Goal: Transaction & Acquisition: Purchase product/service

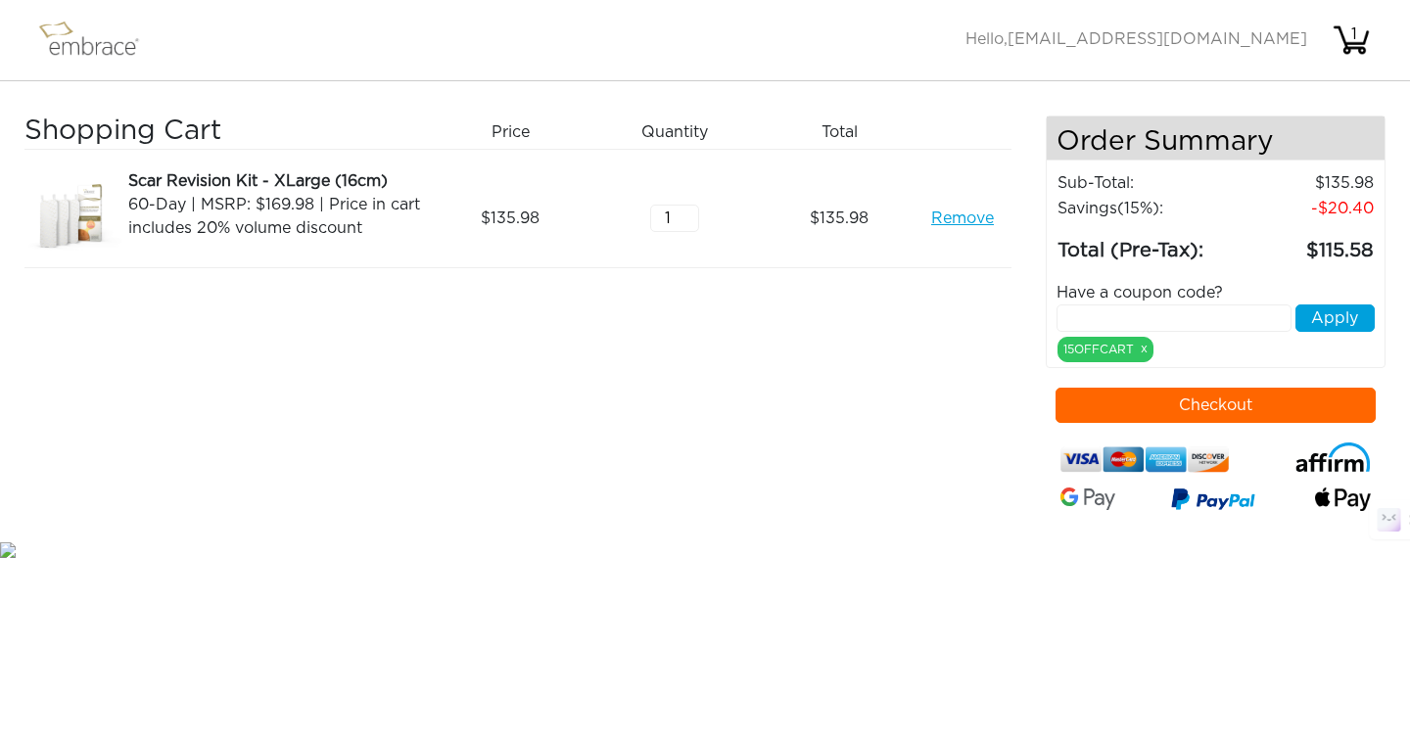
click at [1168, 408] on button "Checkout" at bounding box center [1215, 405] width 321 height 35
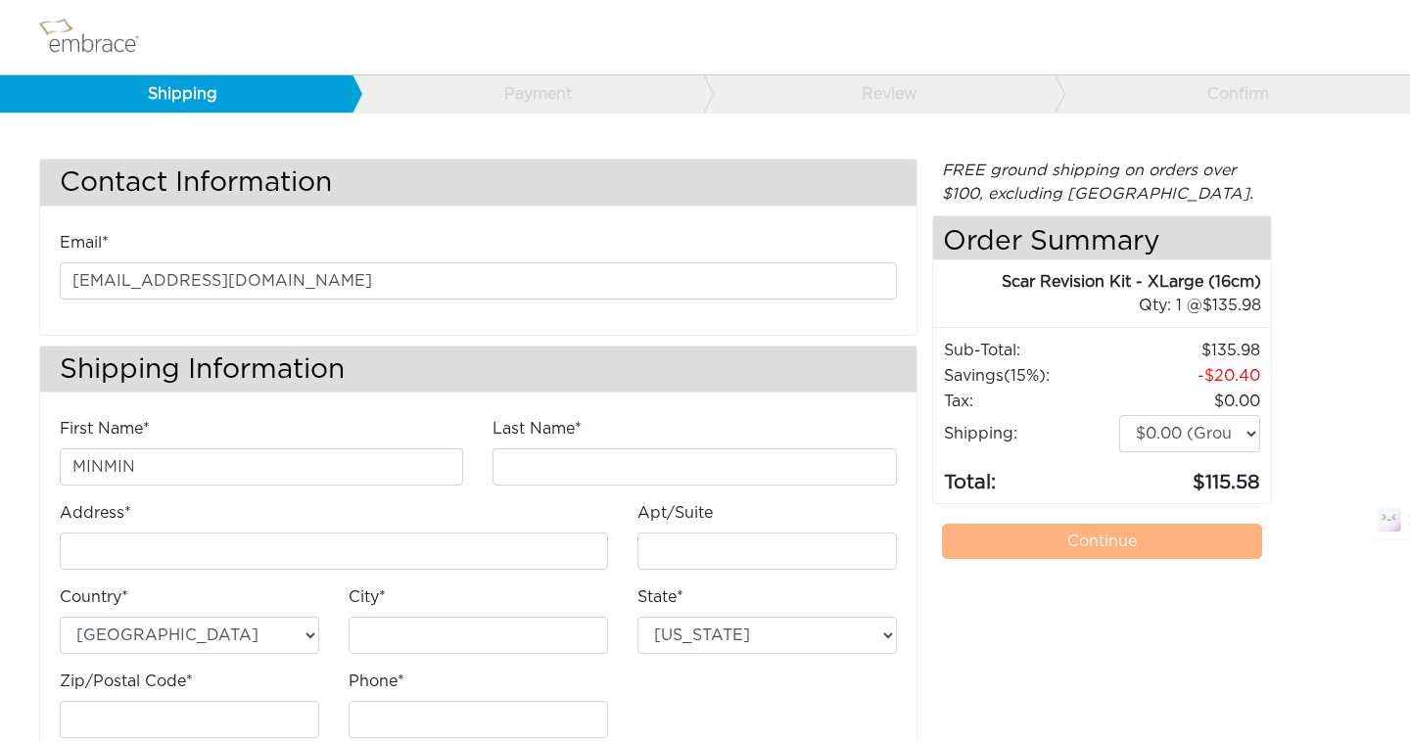
type input "MINMIN"
click at [527, 461] on input "Last Name*" at bounding box center [693, 466] width 403 height 37
type input "XU"
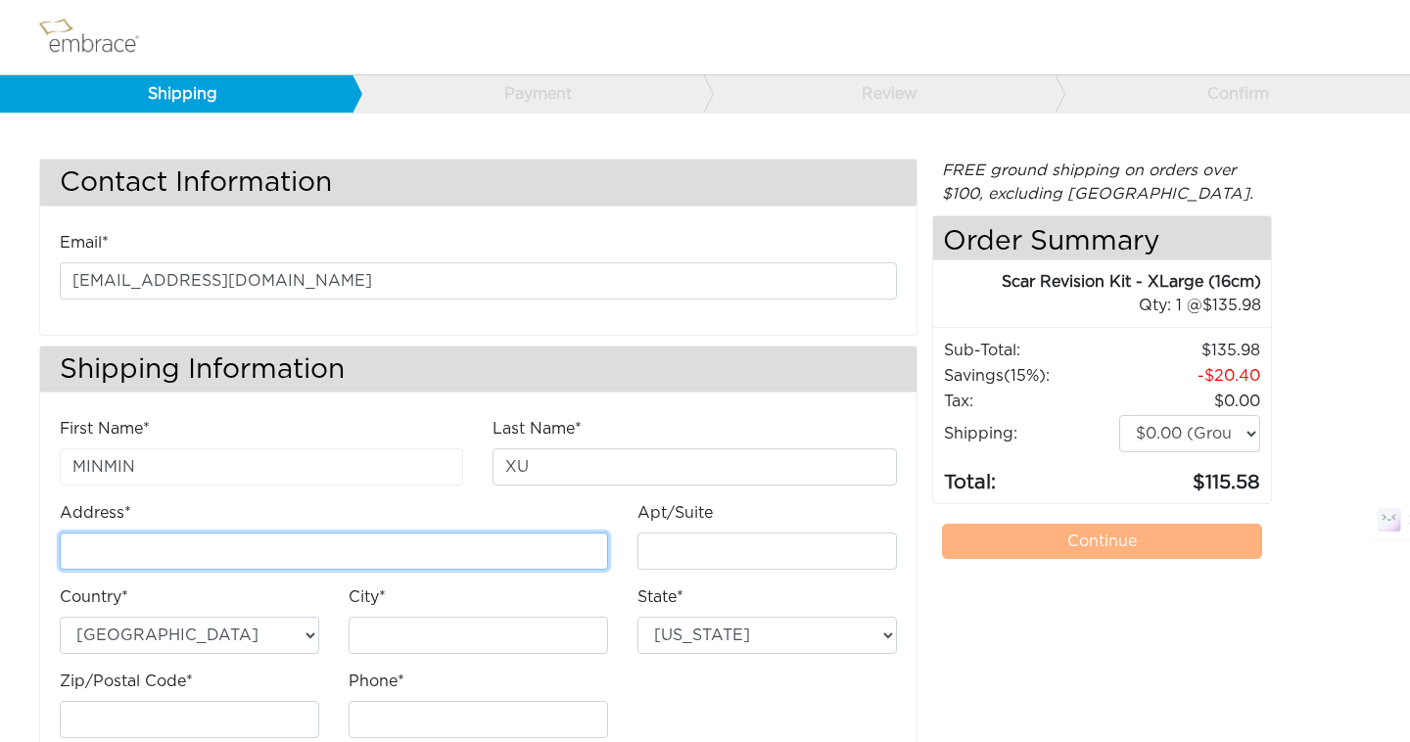
click at [269, 570] on input "Address*" at bounding box center [334, 551] width 548 height 37
type input "103 Shear"
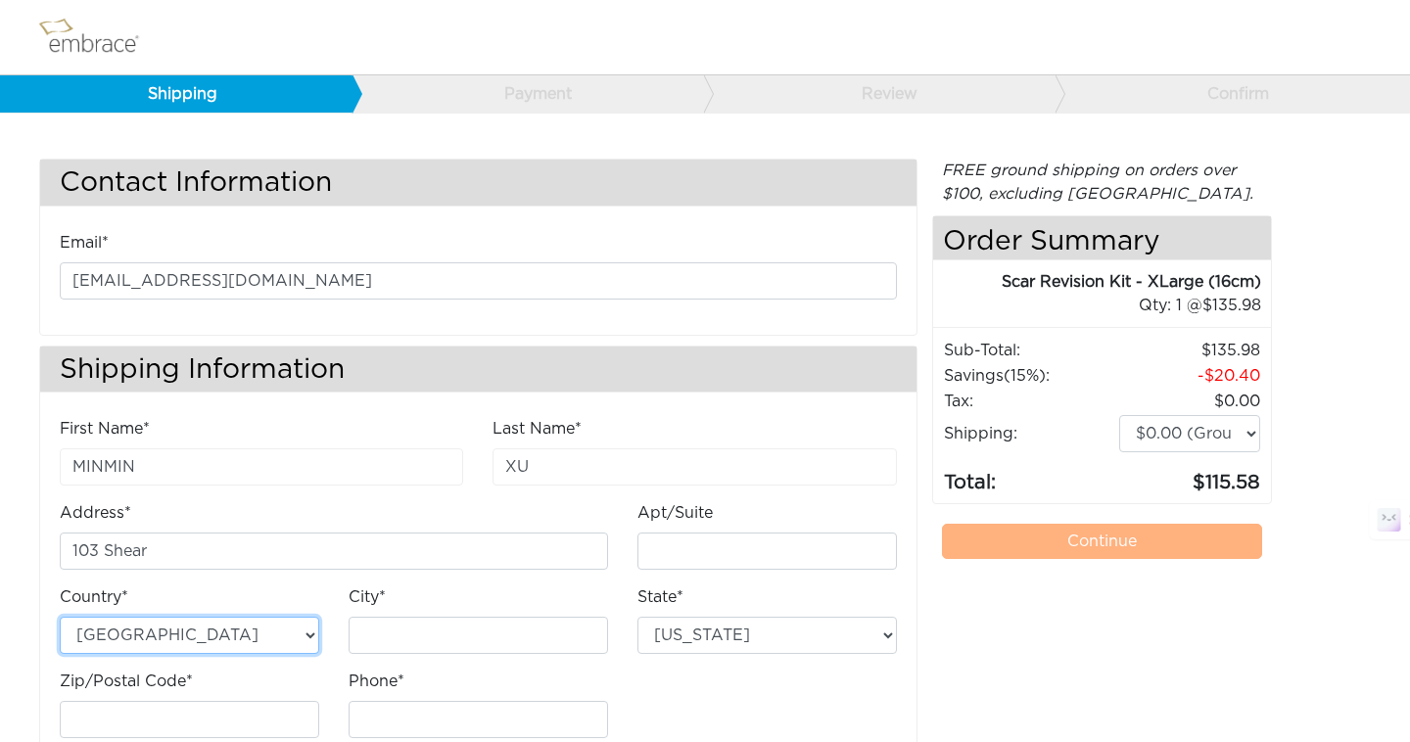
type input "Irvine"
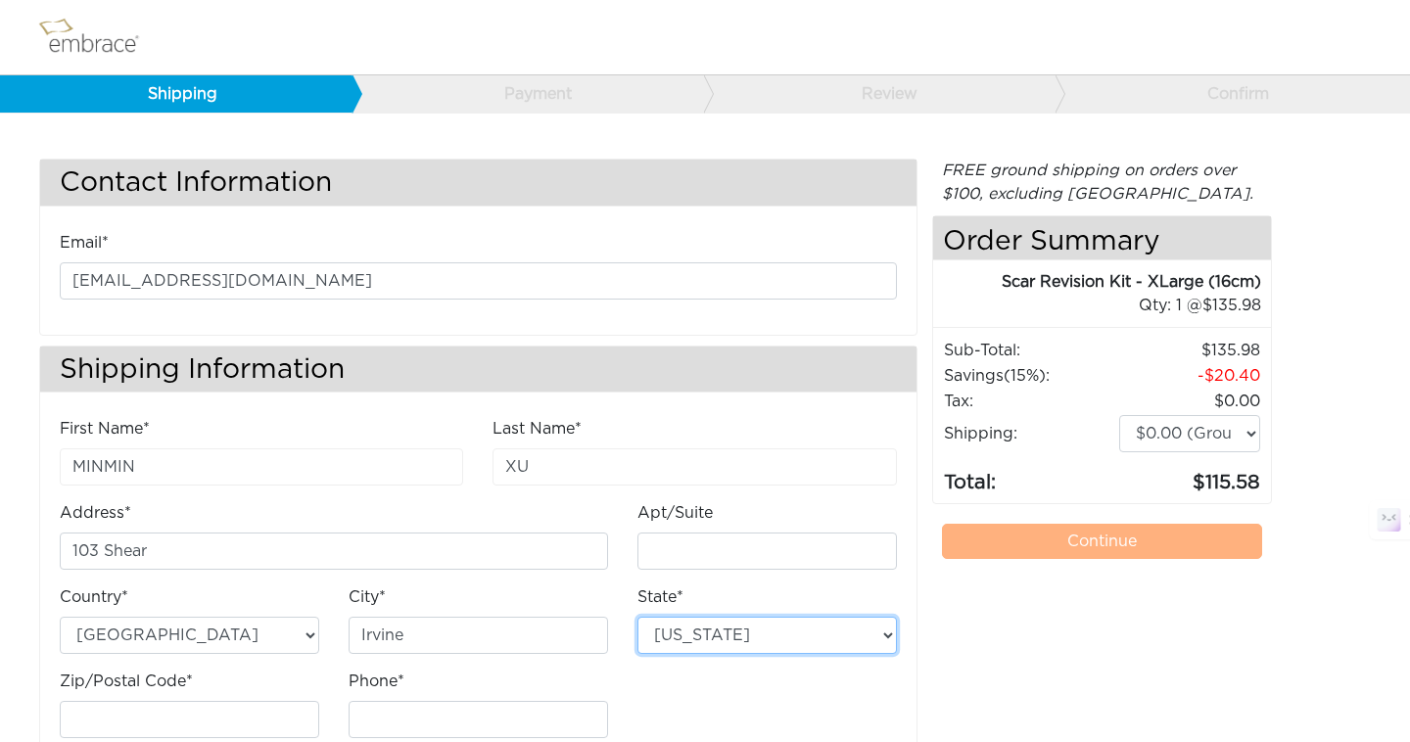
select select "CA"
type input "92618"
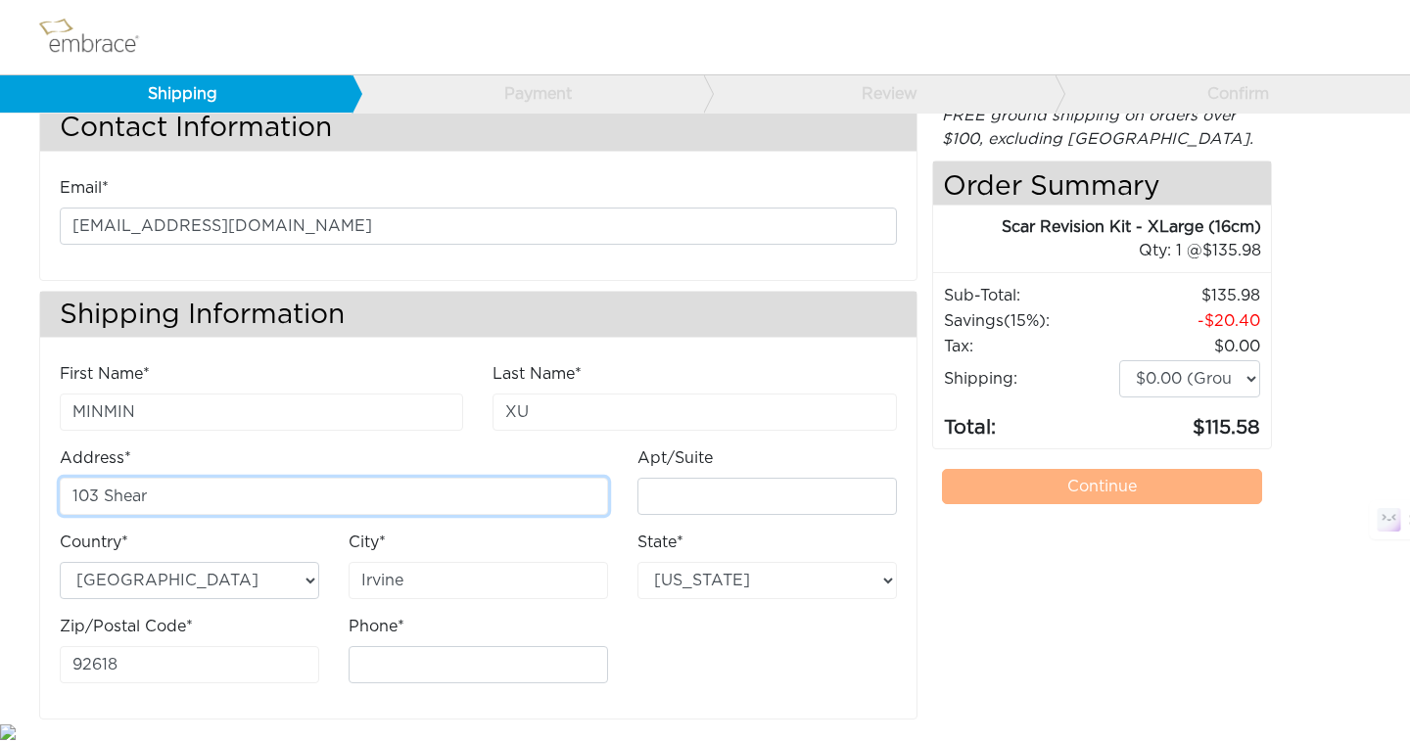
scroll to position [56, 0]
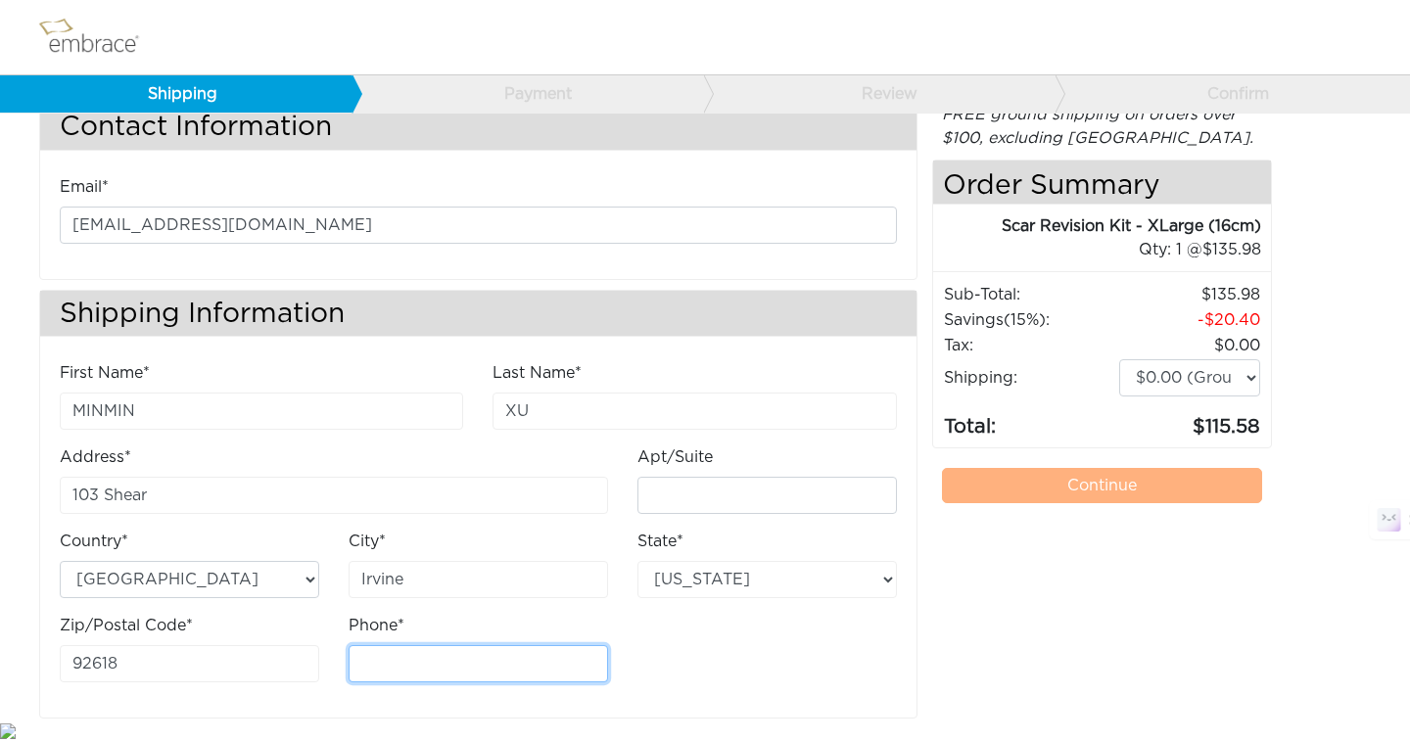
click at [379, 655] on input "Phone*" at bounding box center [478, 663] width 259 height 37
type input "9496957835"
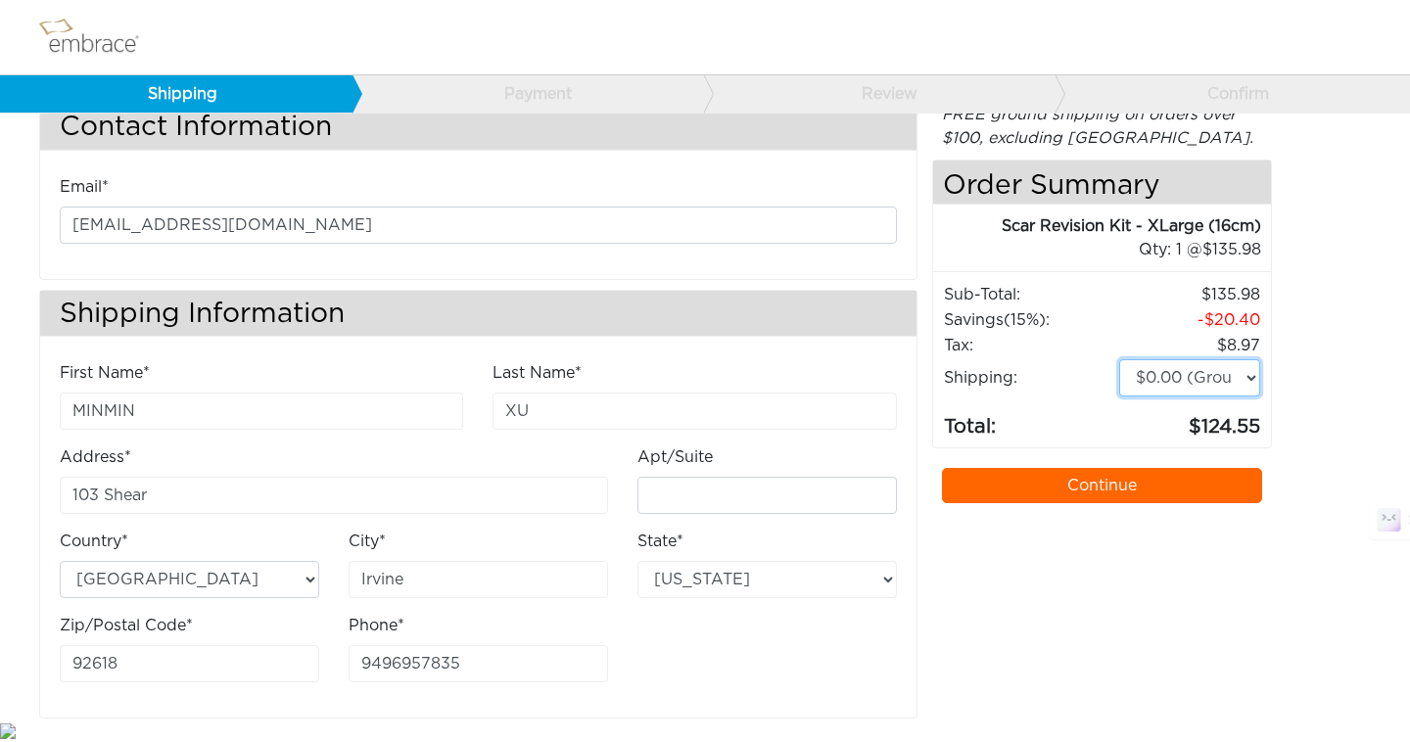
click at [1159, 376] on select "$0.00 (Ground) $15.00 (Express Saver) $20.00 (Two Day) $30.00 (Overnight)" at bounding box center [1189, 377] width 141 height 37
click at [1012, 487] on link "Continue" at bounding box center [1102, 485] width 321 height 35
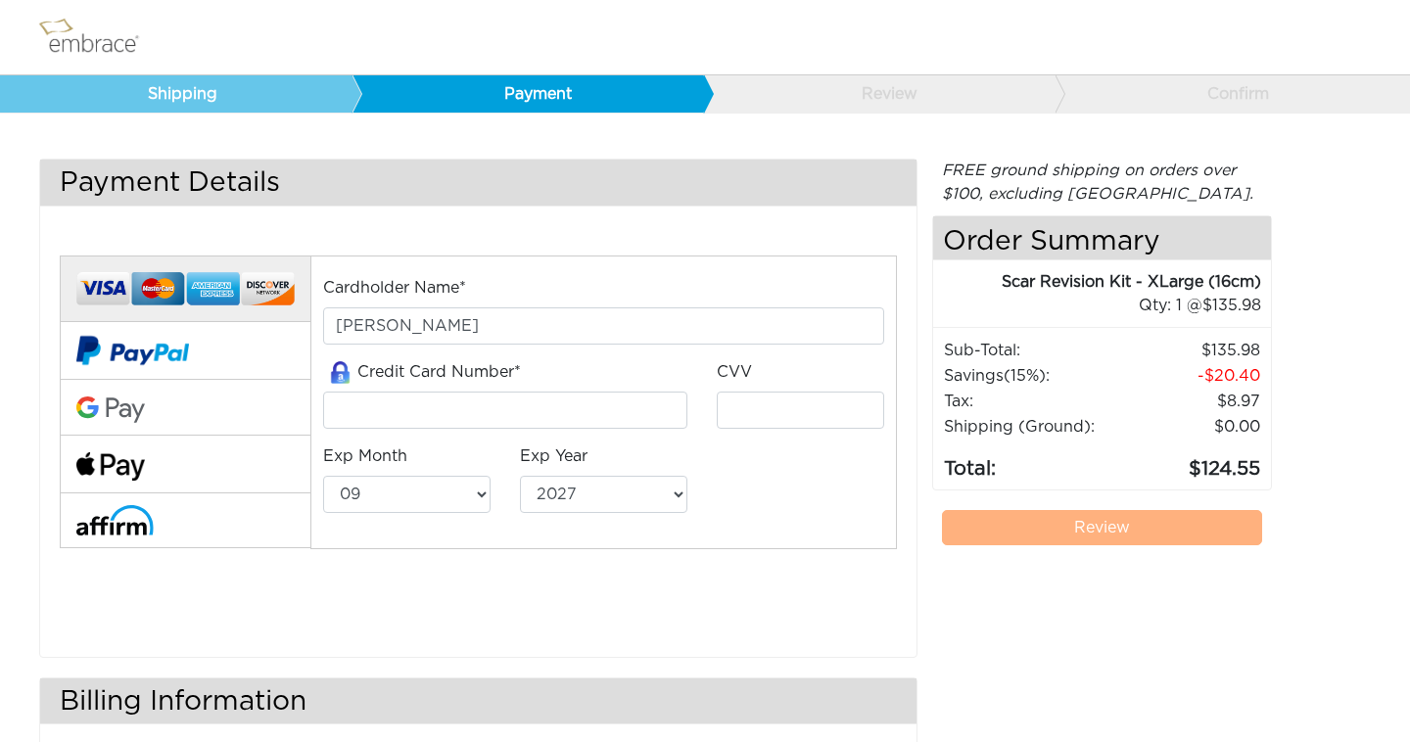
select select "9"
select select "2027"
click at [182, 355] on img at bounding box center [132, 350] width 113 height 57
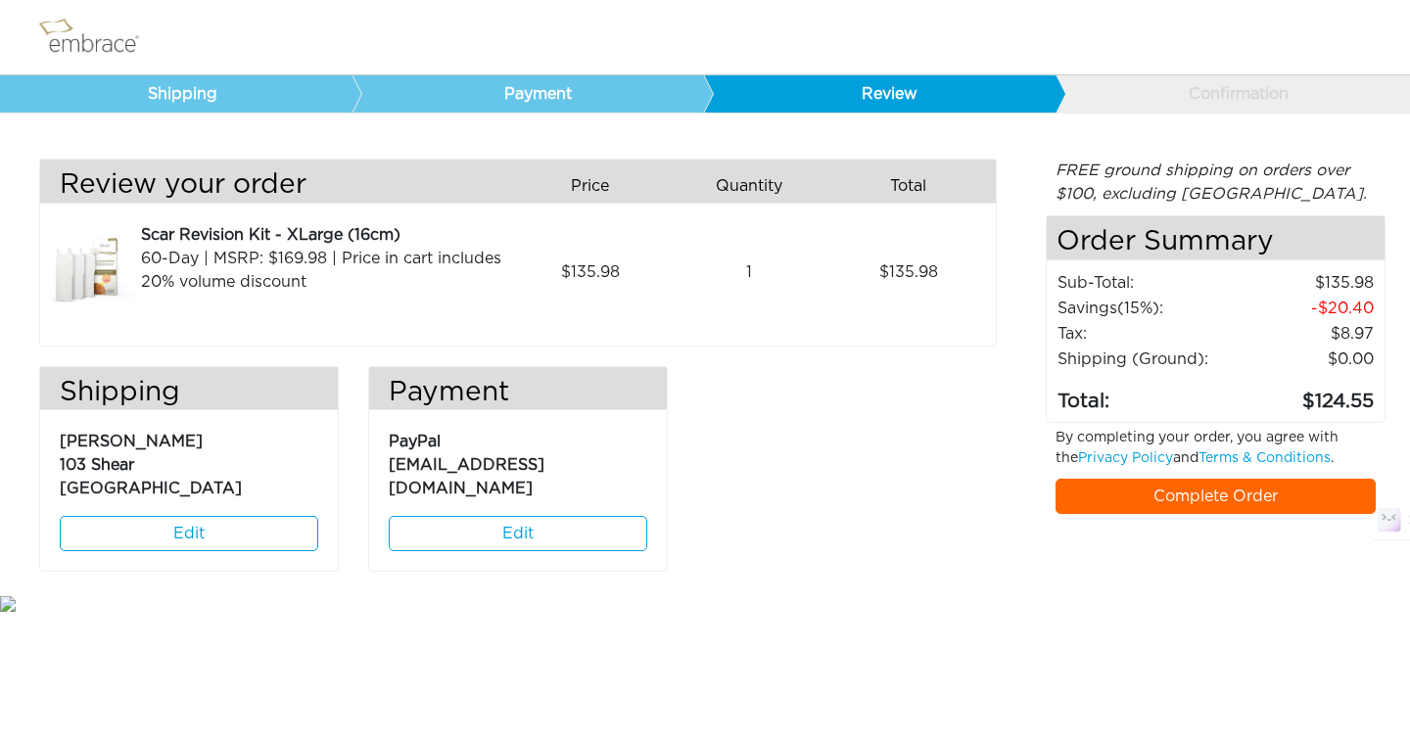
click at [1121, 490] on link "Complete Order" at bounding box center [1215, 496] width 321 height 35
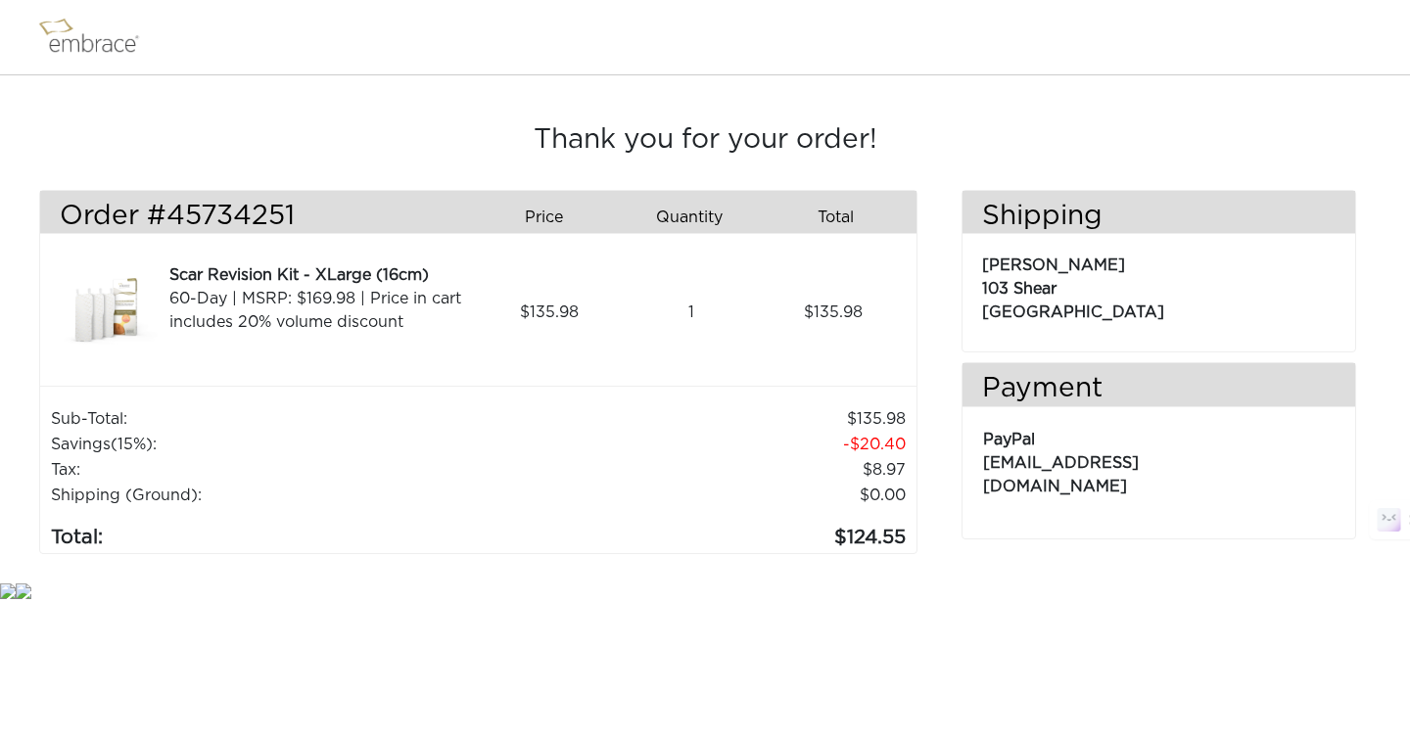
click at [102, 33] on img at bounding box center [97, 37] width 127 height 49
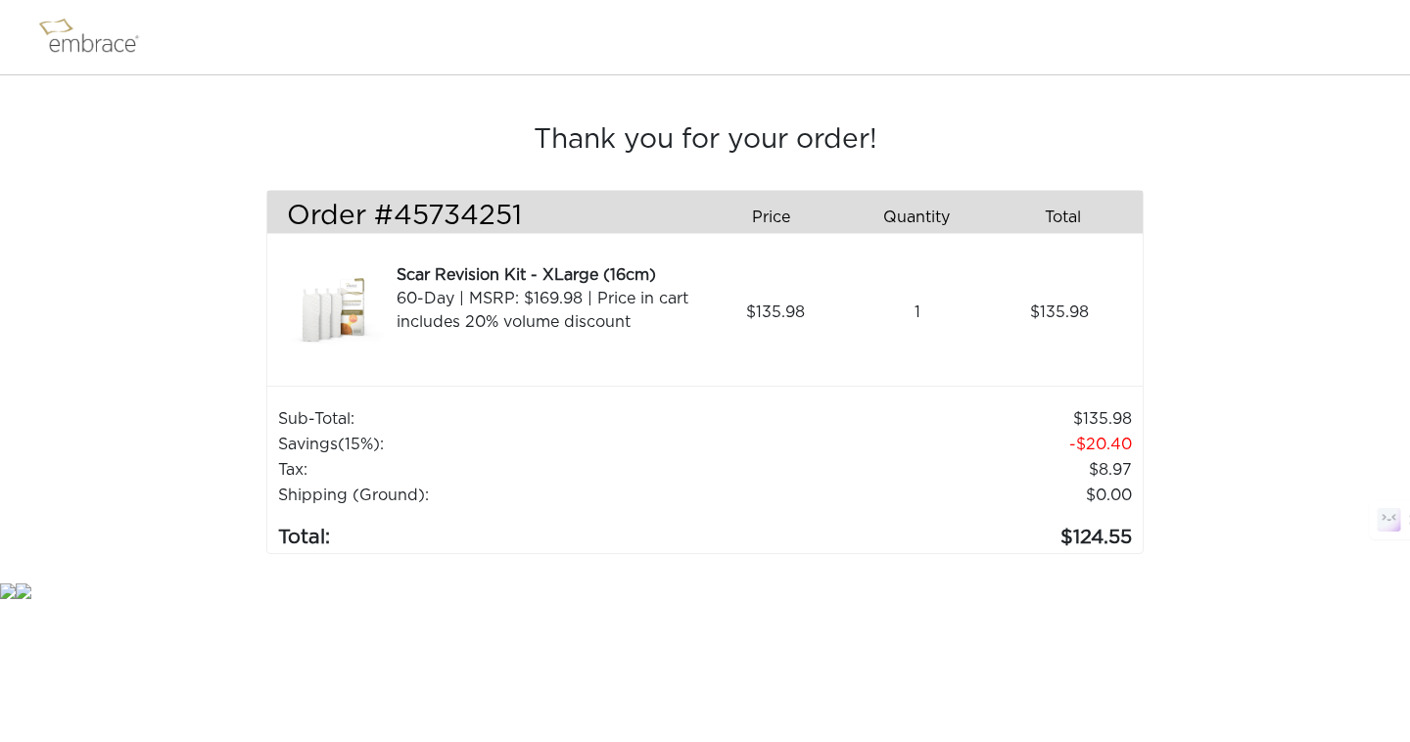
click at [105, 32] on img at bounding box center [97, 37] width 127 height 49
click at [100, 45] on img at bounding box center [97, 37] width 127 height 49
click at [78, 42] on img at bounding box center [97, 37] width 127 height 49
click at [85, 42] on img at bounding box center [97, 37] width 127 height 49
